Goal: Check status: Check status

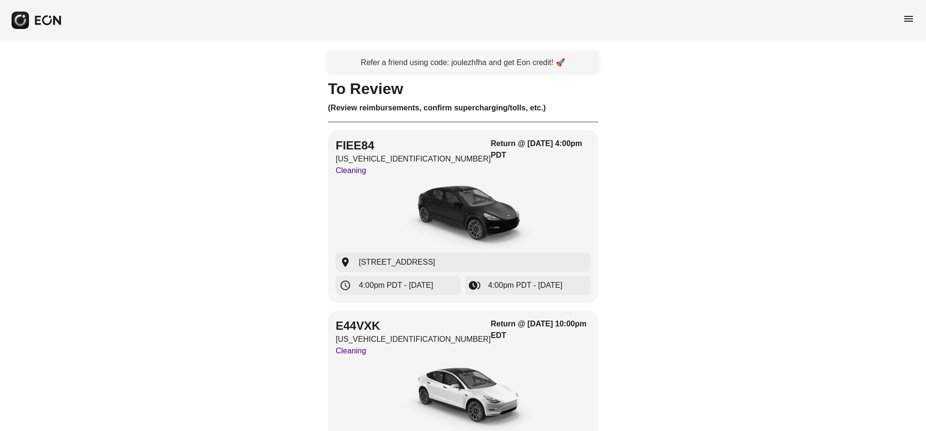
click at [907, 20] on span "menu" at bounding box center [909, 19] width 12 height 12
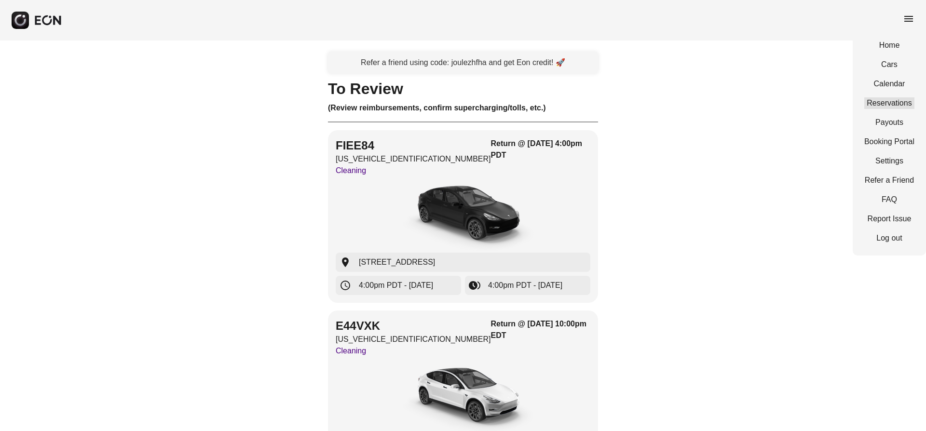
click at [888, 100] on link "Reservations" at bounding box center [889, 103] width 50 height 12
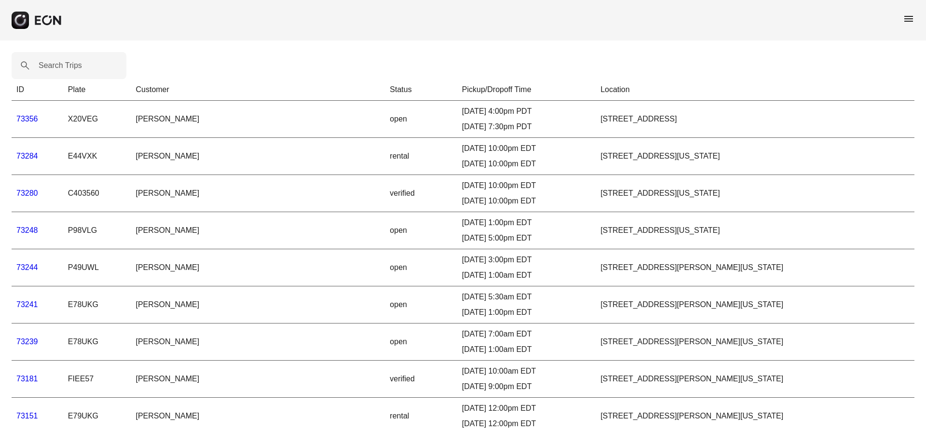
click at [51, 67] on label "Search Trips" at bounding box center [60, 66] width 43 height 12
click at [51, 67] on Trips "Search Trips" at bounding box center [69, 65] width 115 height 27
paste Trips "*****"
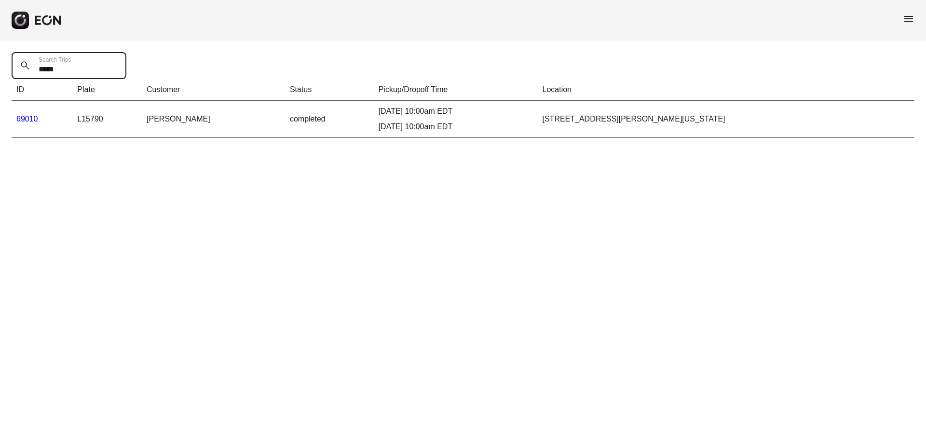
type Trips "*****"
click at [26, 118] on link "69010" at bounding box center [27, 119] width 22 height 8
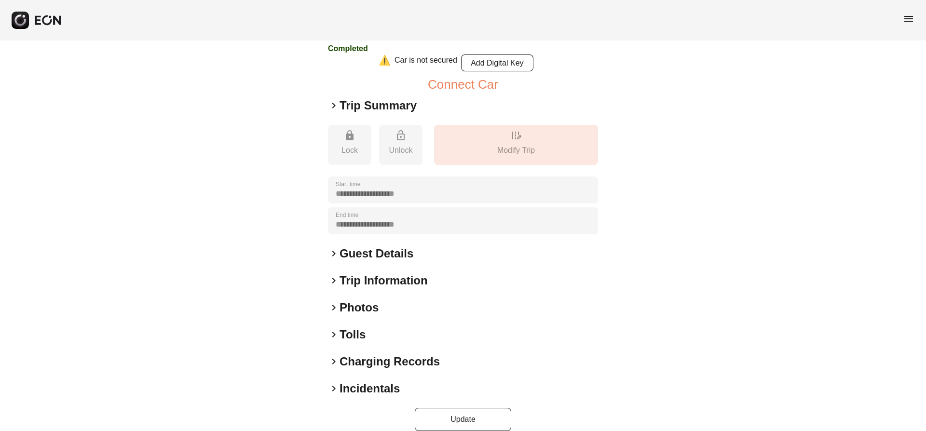
scroll to position [126, 0]
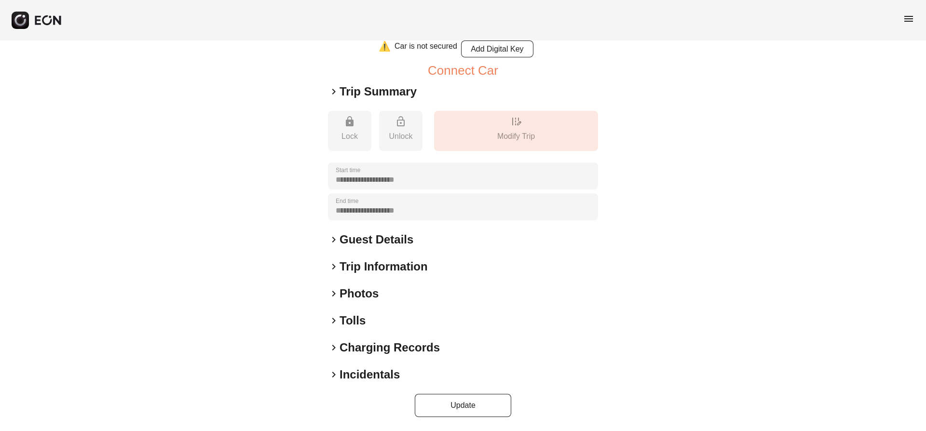
click at [334, 319] on span "keyboard_arrow_right" at bounding box center [334, 321] width 12 height 12
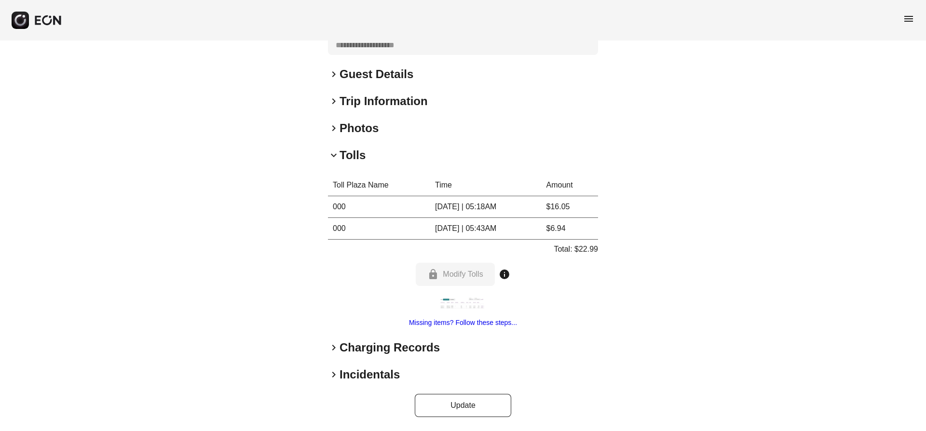
scroll to position [291, 0]
click at [335, 374] on span "keyboard_arrow_right" at bounding box center [334, 375] width 12 height 12
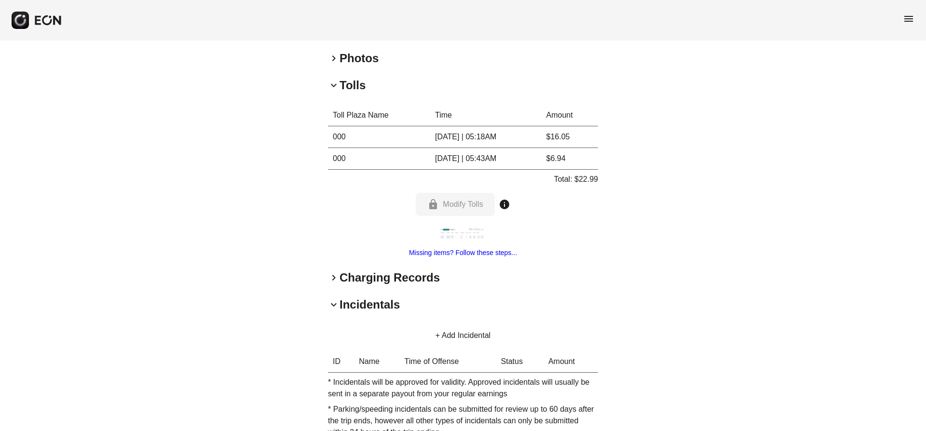
scroll to position [333, 0]
